Goal: Information Seeking & Learning: Learn about a topic

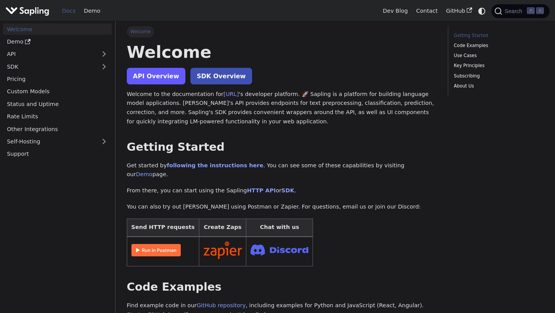
click at [160, 81] on link "API Overview" at bounding box center [156, 76] width 59 height 17
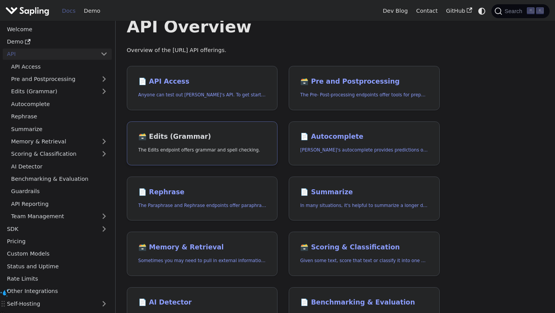
scroll to position [19, 0]
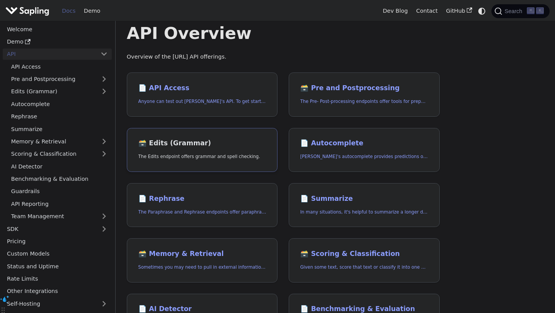
click at [186, 160] on link "🗃️ Edits (Grammar) The Edits endpoint offers grammar and spell checking." at bounding box center [202, 150] width 151 height 44
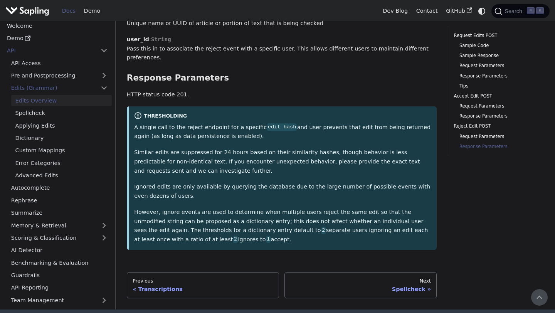
scroll to position [2346, 0]
